Goal: Information Seeking & Learning: Learn about a topic

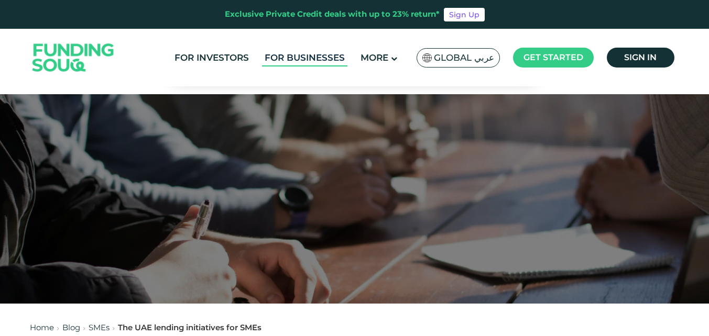
click at [308, 61] on link "For Businesses" at bounding box center [304, 57] width 85 height 17
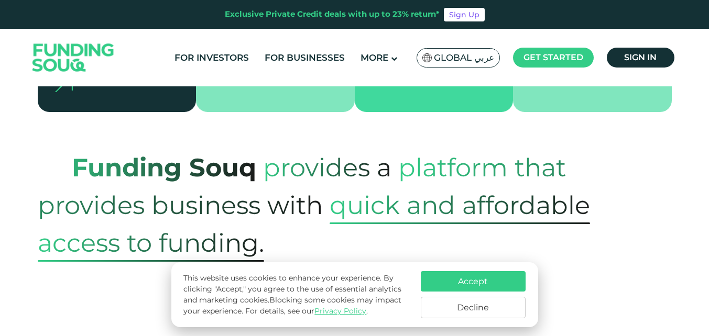
scroll to position [367, 0]
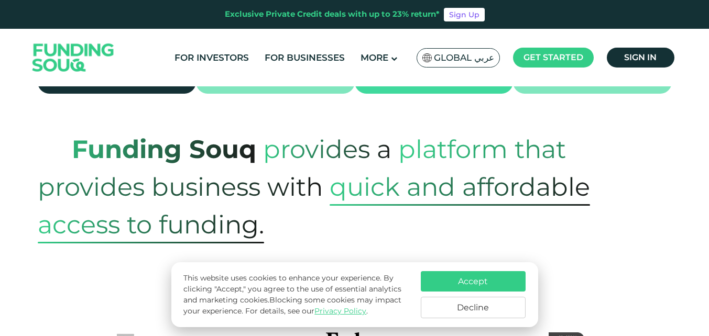
click at [449, 288] on button "Accept" at bounding box center [473, 281] width 105 height 20
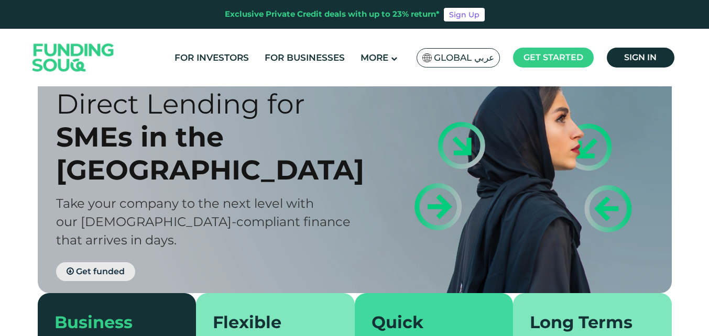
scroll to position [0, 0]
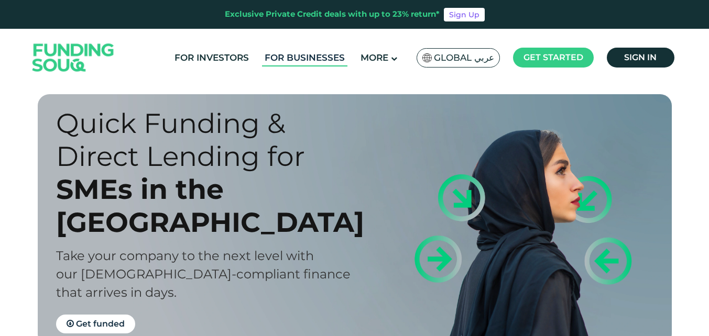
click at [314, 61] on link "For Businesses" at bounding box center [304, 57] width 85 height 17
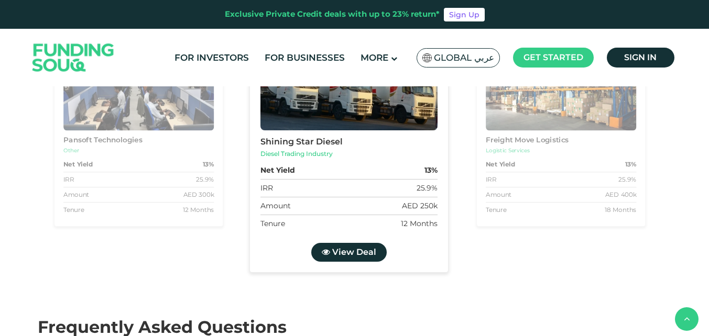
scroll to position [1152, 0]
